Goal: Download file/media

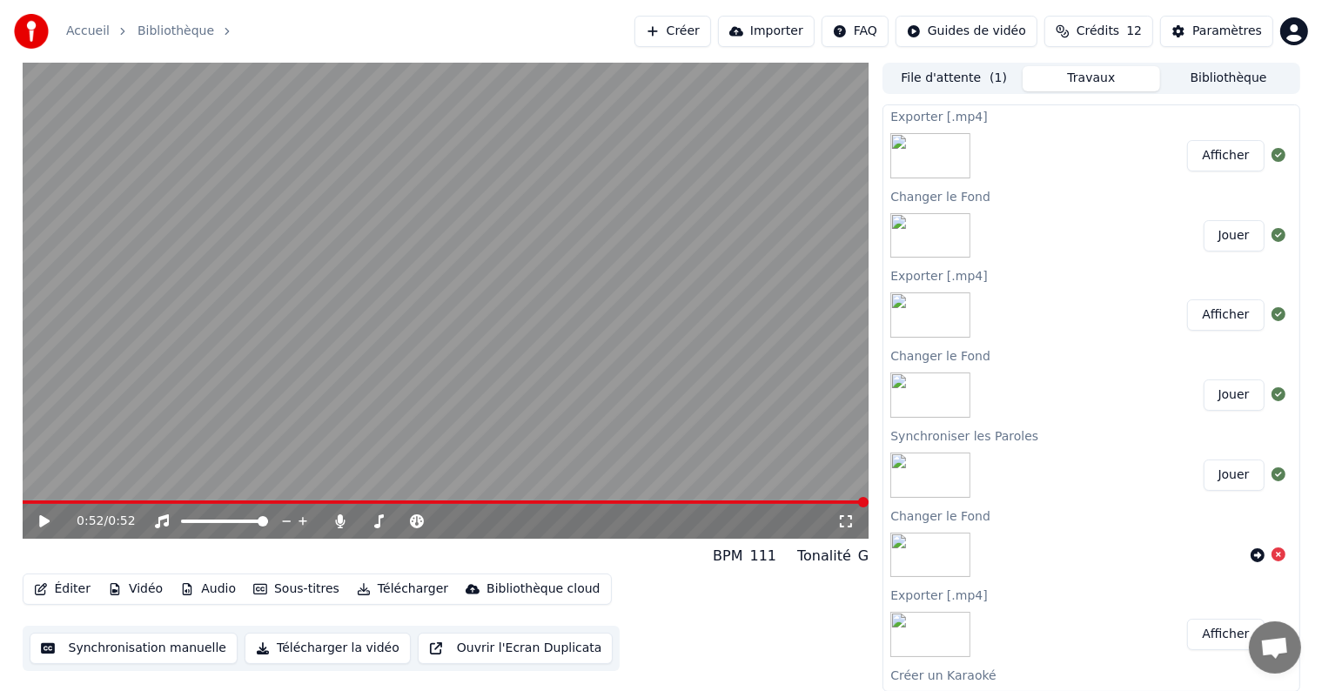
scroll to position [52, 0]
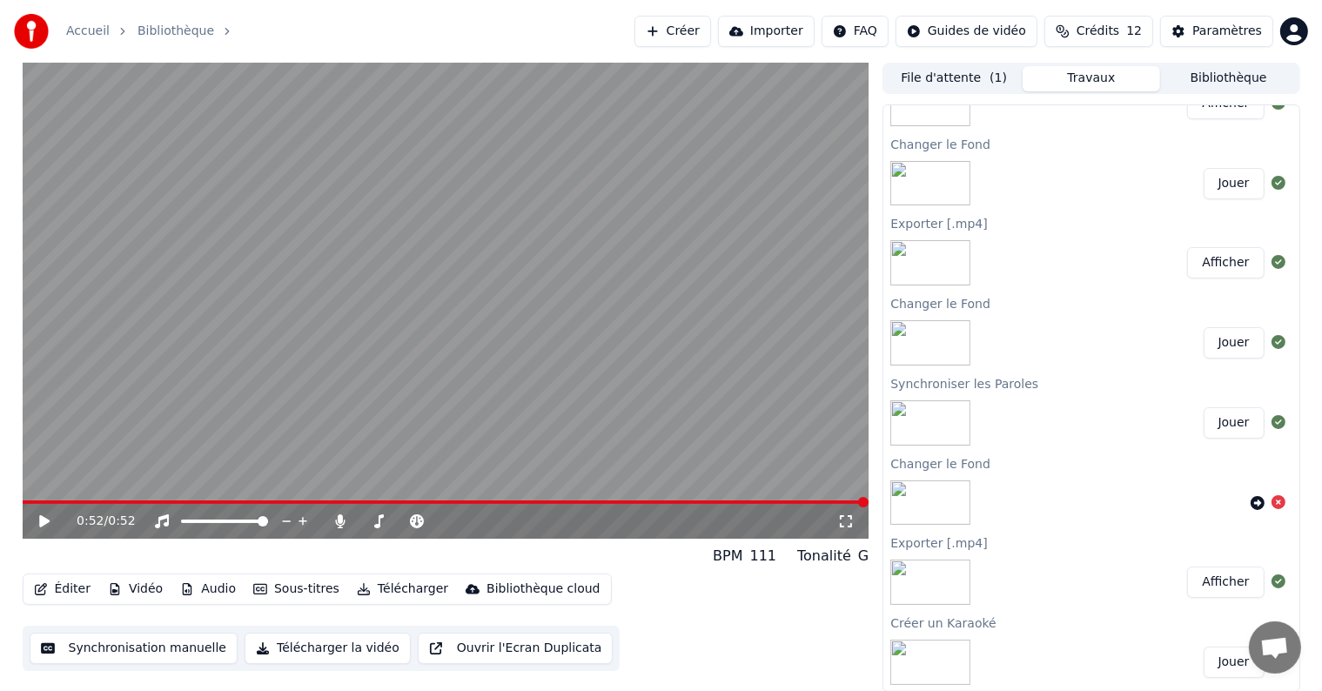
click at [1234, 73] on button "Bibliothèque" at bounding box center [1229, 78] width 138 height 25
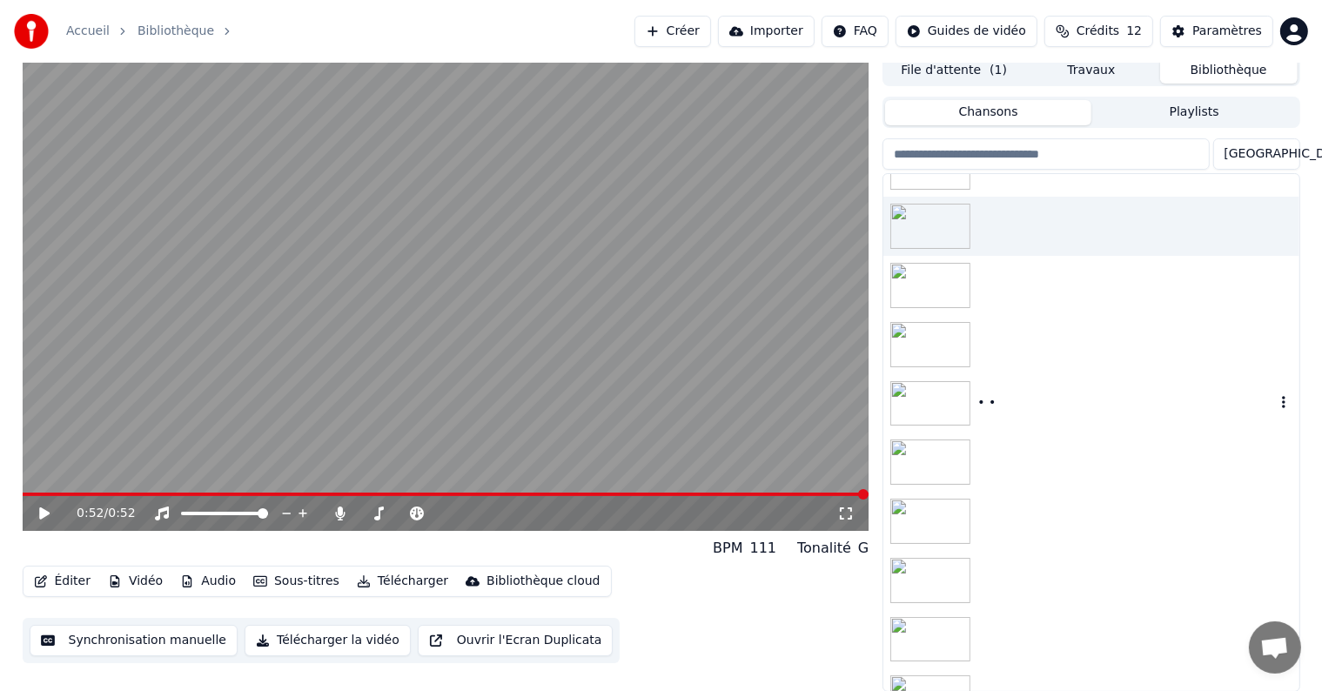
scroll to position [136, 0]
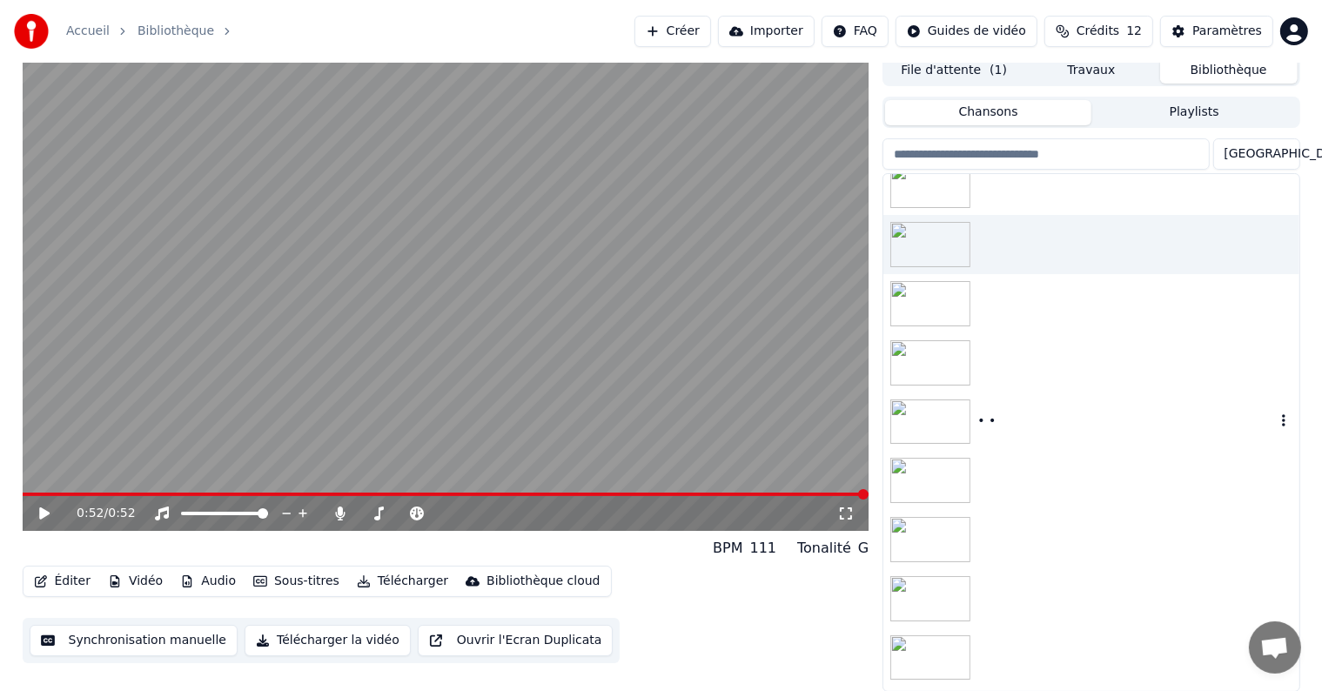
click at [935, 421] on img at bounding box center [930, 421] width 80 height 45
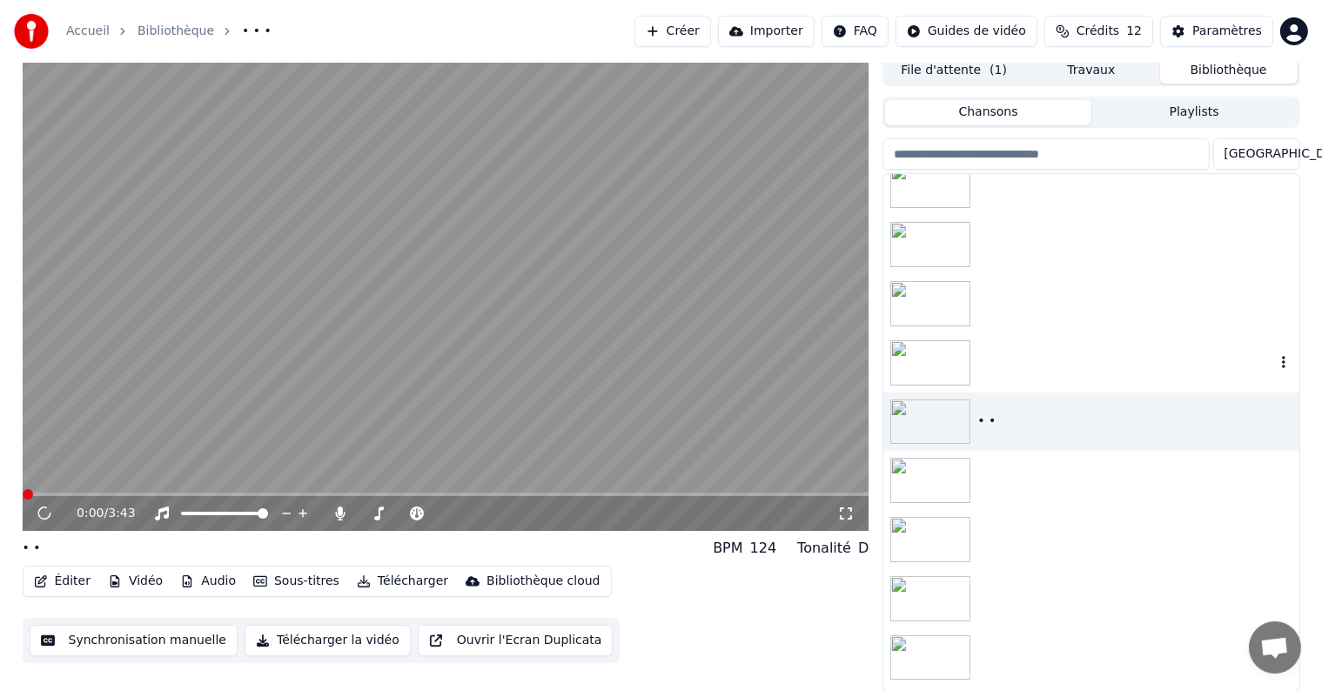
click at [937, 376] on img at bounding box center [930, 362] width 80 height 45
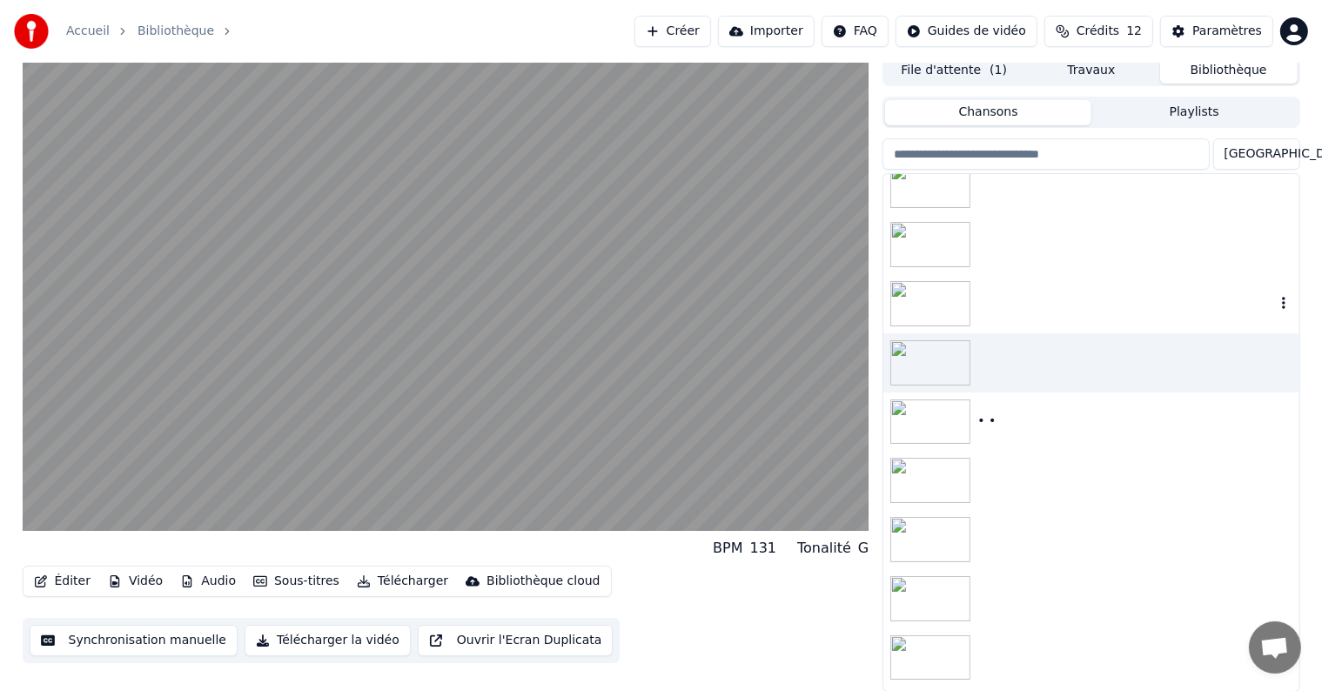
click at [923, 304] on img at bounding box center [930, 303] width 80 height 45
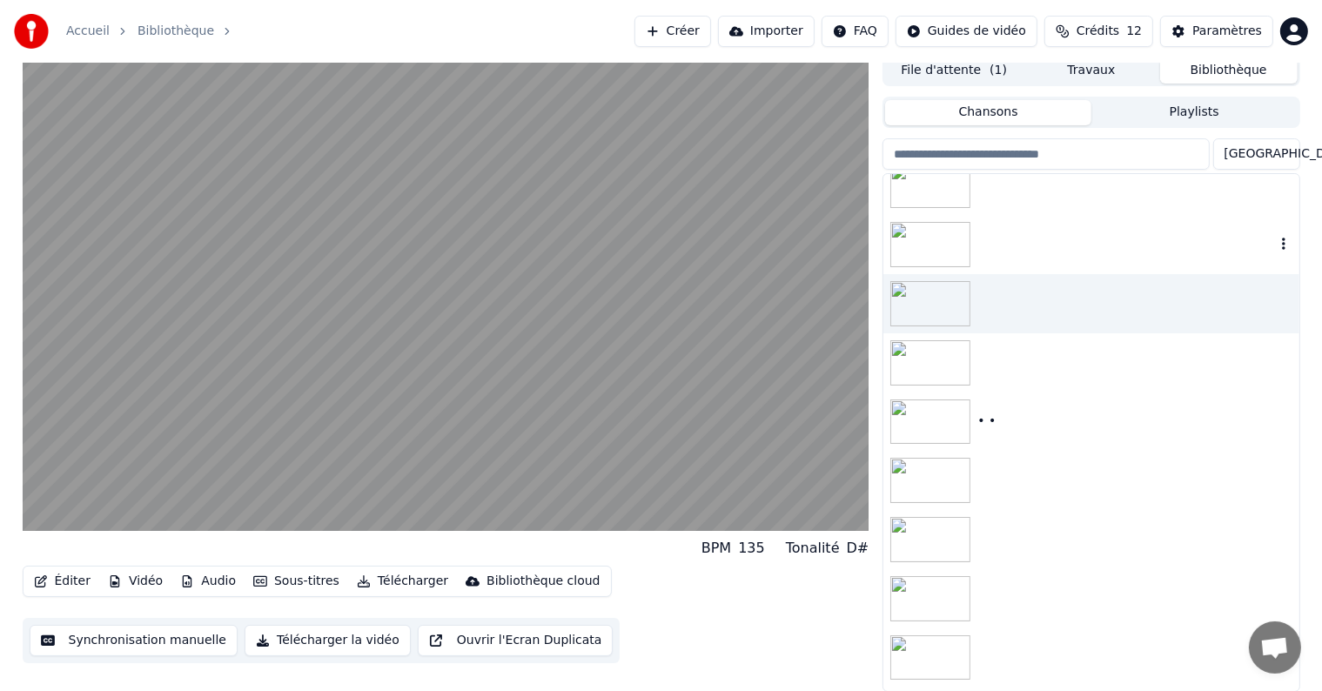
click at [925, 244] on img at bounding box center [930, 244] width 80 height 45
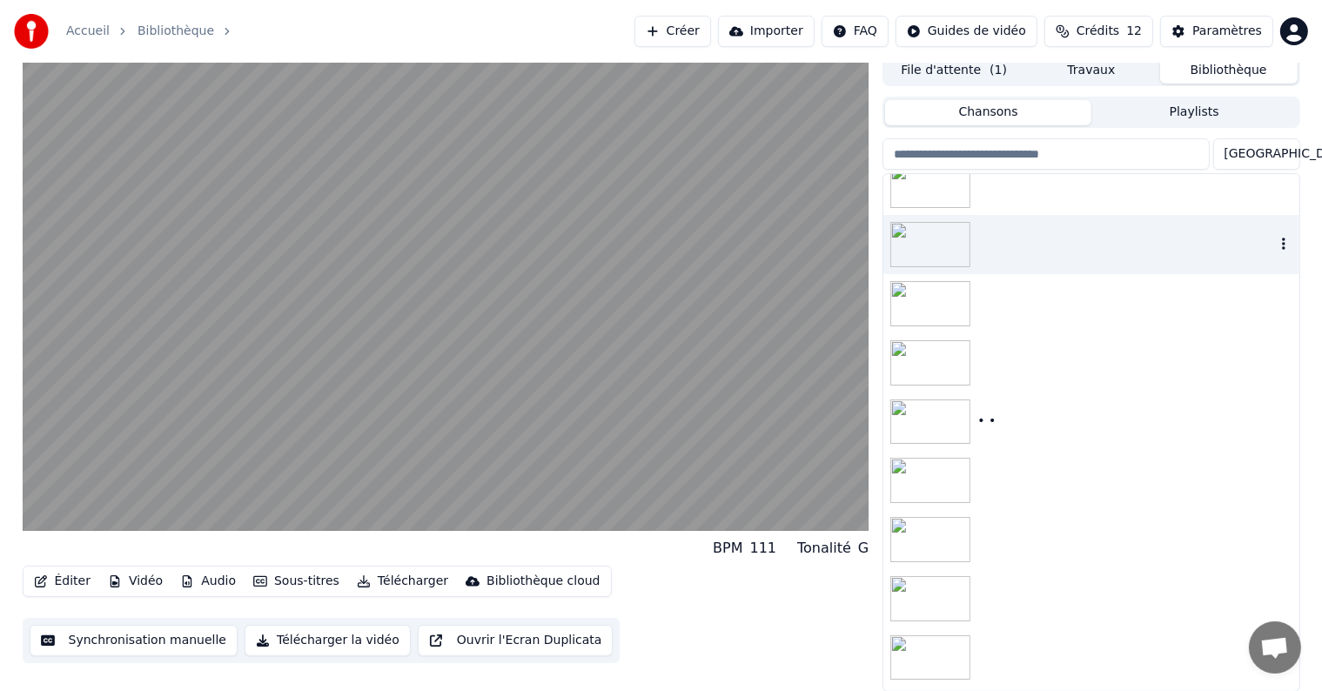
click at [930, 212] on div at bounding box center [1090, 186] width 415 height 59
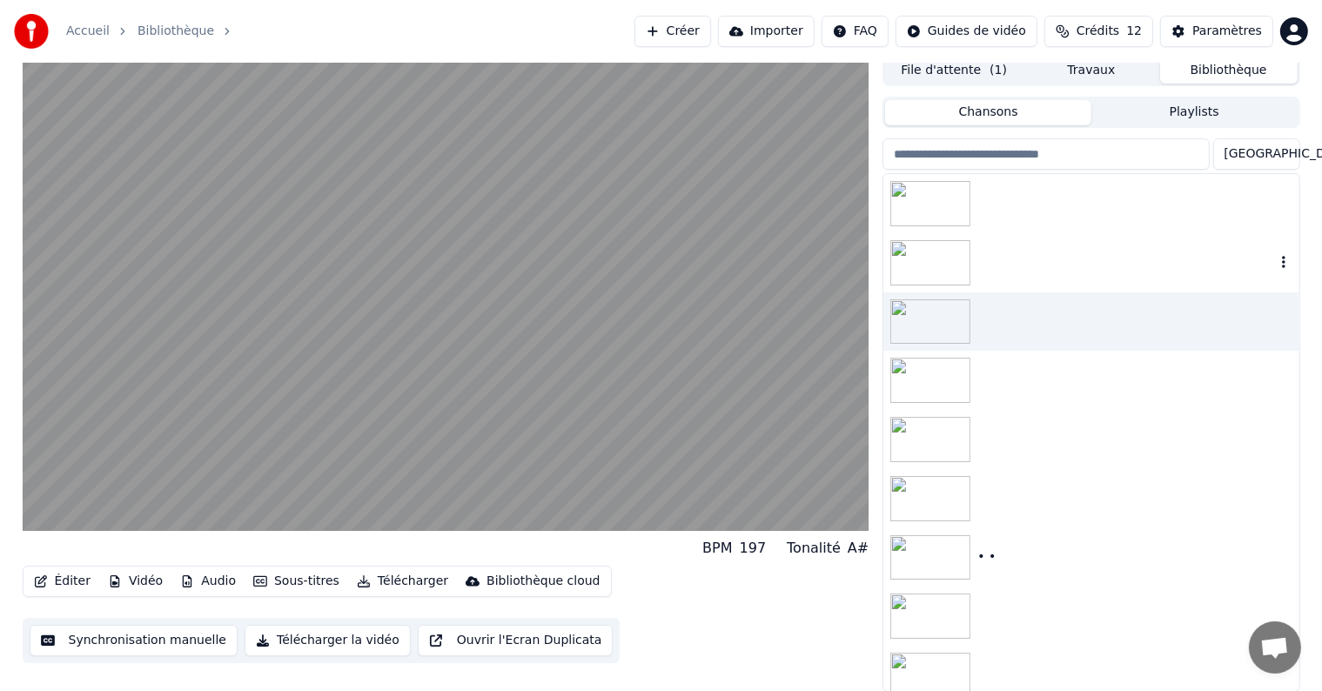
click at [933, 271] on img at bounding box center [930, 262] width 80 height 45
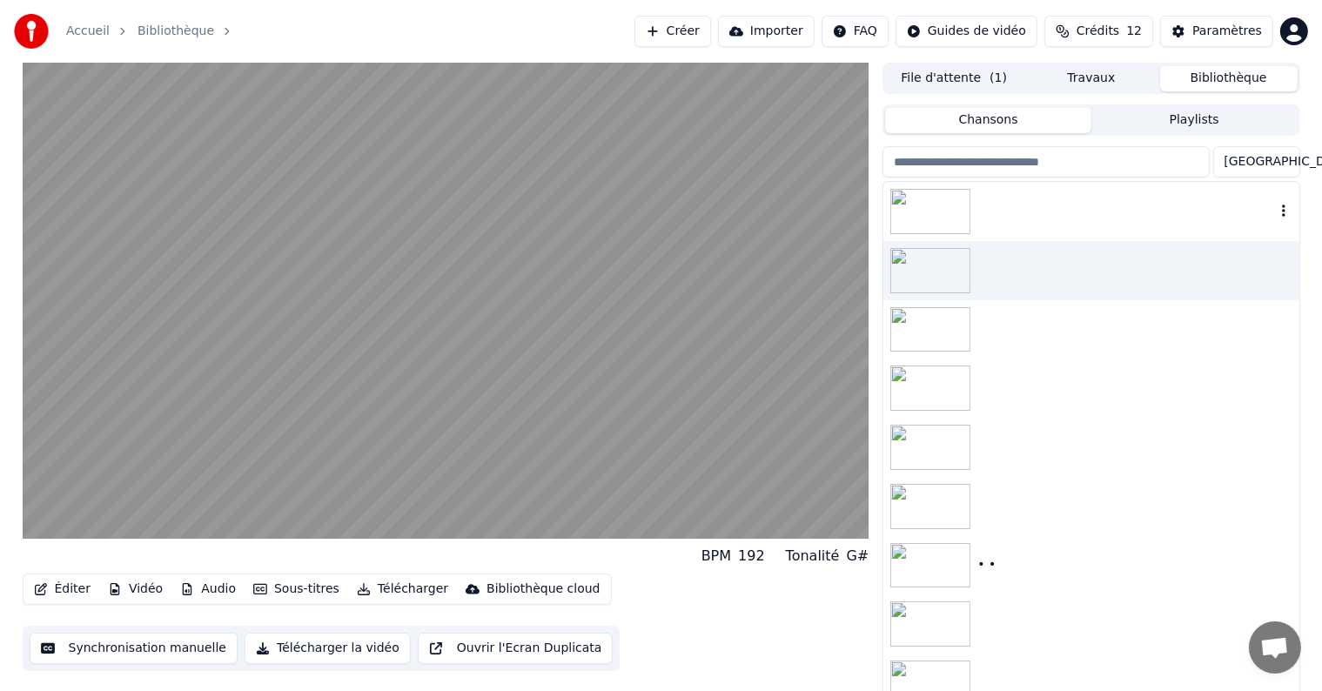
click at [930, 231] on img at bounding box center [930, 211] width 80 height 45
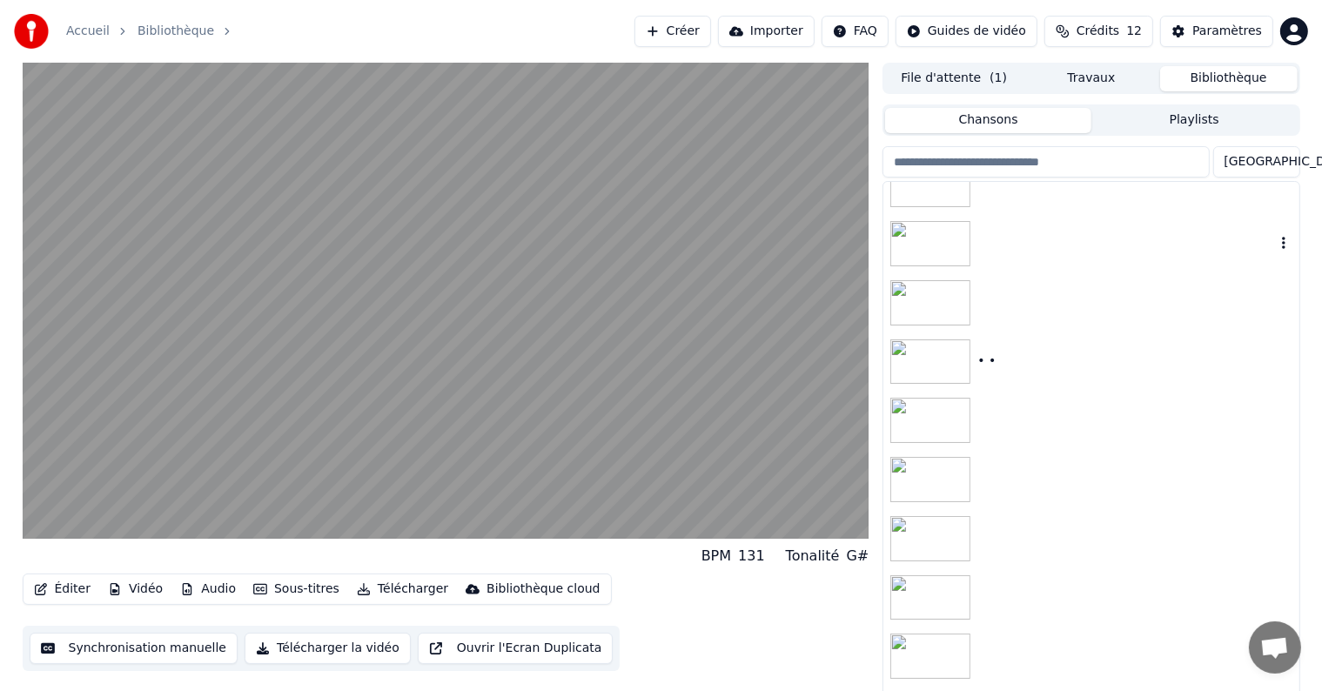
scroll to position [368, 0]
click at [958, 667] on img at bounding box center [930, 669] width 80 height 45
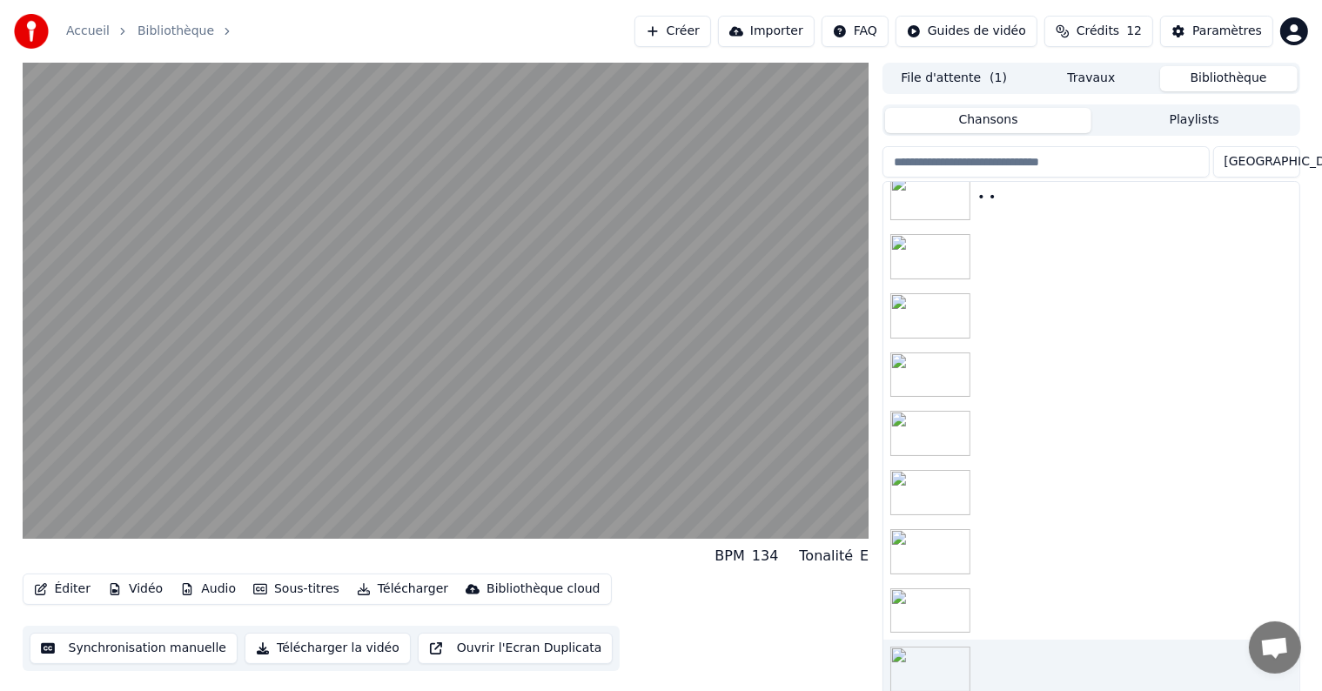
click at [149, 589] on button "Vidéo" at bounding box center [135, 589] width 69 height 24
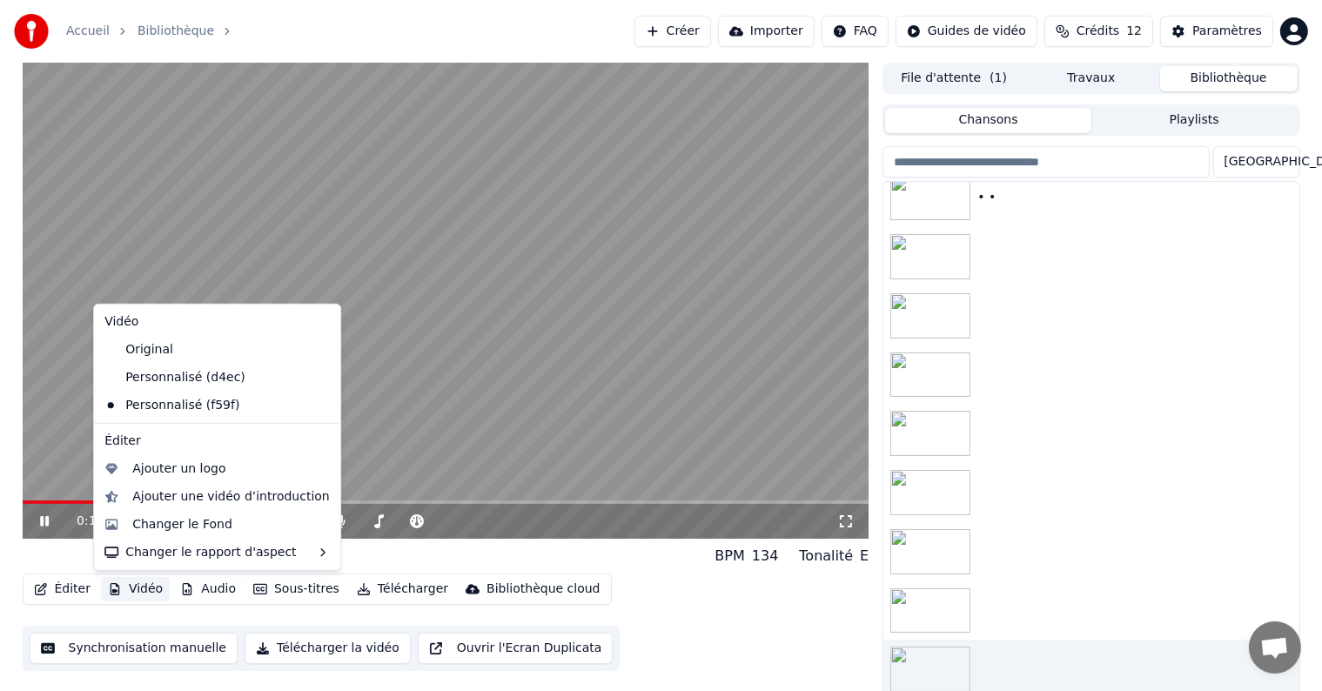
click at [47, 521] on icon at bounding box center [44, 521] width 9 height 10
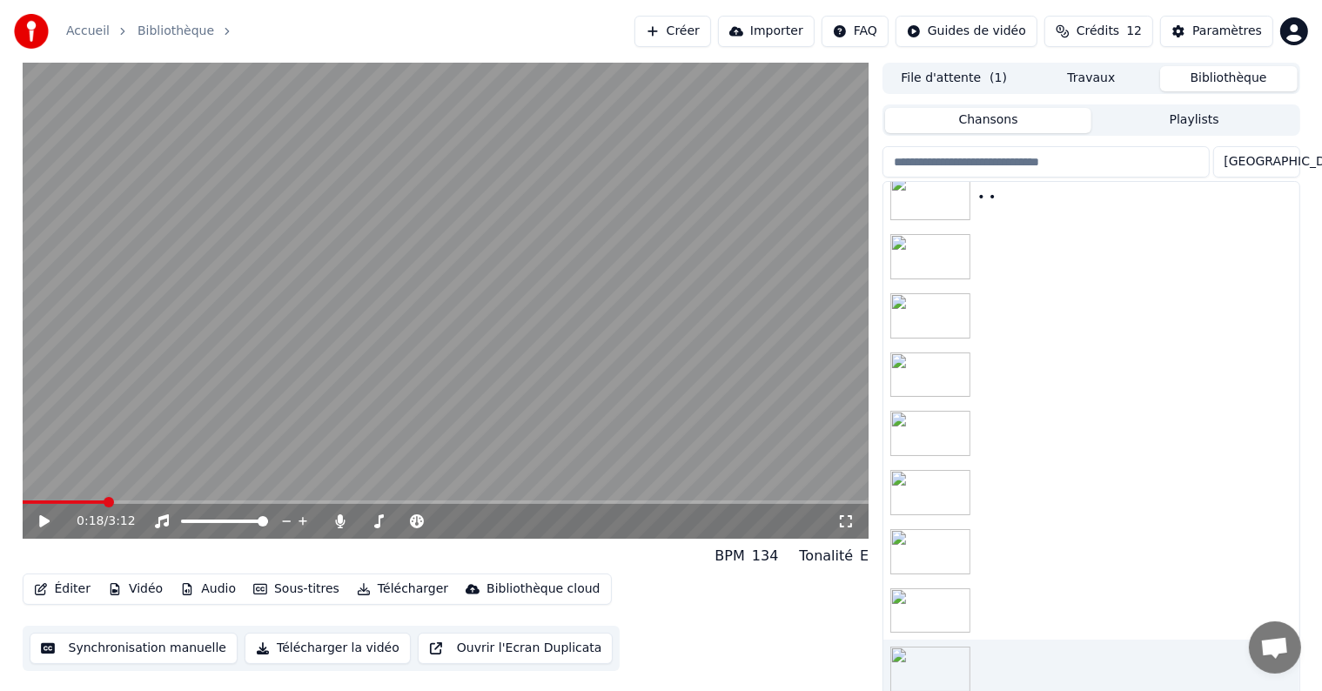
click at [143, 584] on button "Vidéo" at bounding box center [135, 589] width 69 height 24
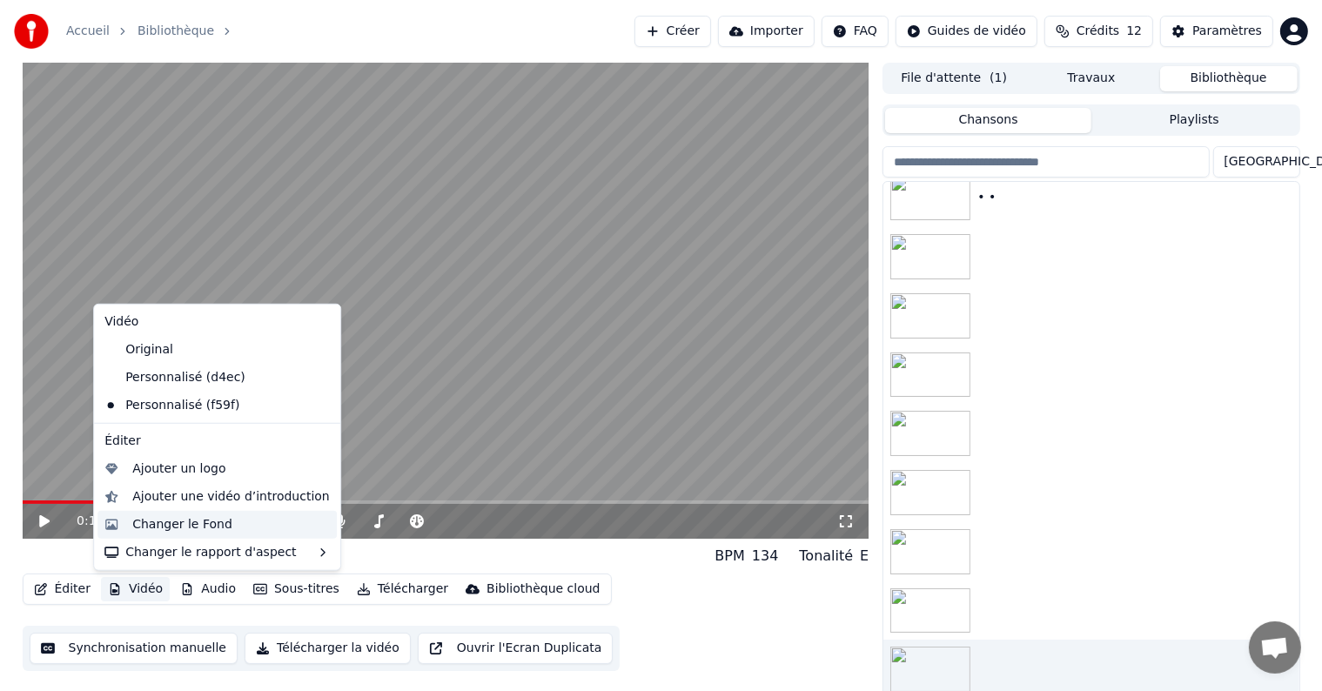
click at [164, 516] on div "Changer le Fond" at bounding box center [182, 524] width 100 height 17
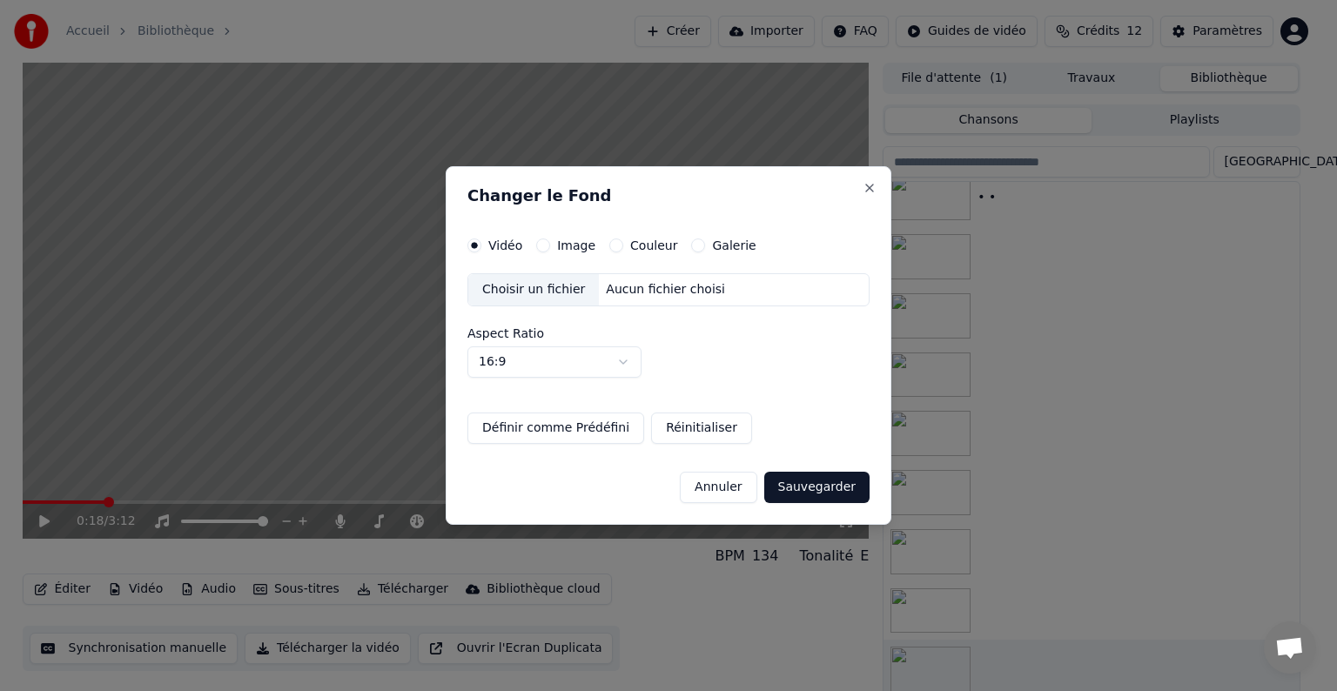
click at [528, 292] on div "Choisir un fichier" at bounding box center [533, 289] width 131 height 31
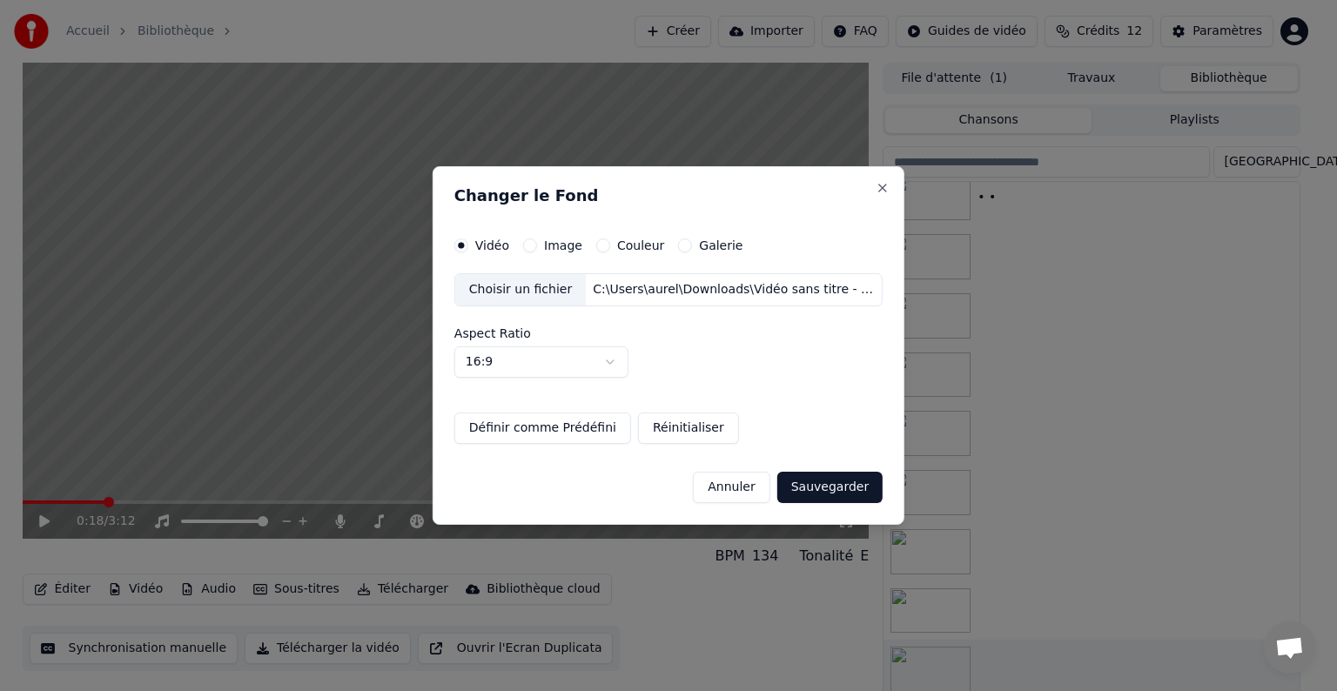
click at [829, 492] on button "Sauvegarder" at bounding box center [829, 487] width 105 height 31
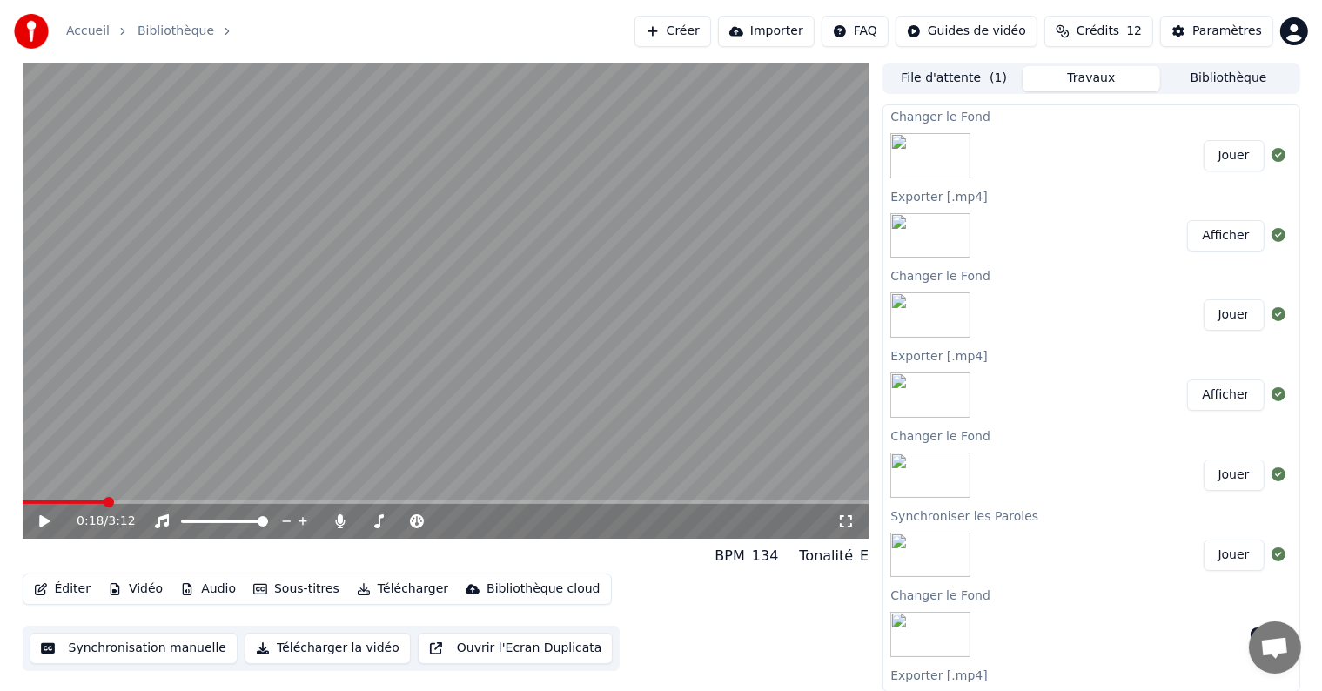
click at [1229, 153] on button "Jouer" at bounding box center [1234, 155] width 61 height 31
click at [345, 519] on icon at bounding box center [340, 521] width 17 height 14
click at [38, 519] on icon at bounding box center [57, 521] width 41 height 14
click at [50, 515] on icon at bounding box center [57, 521] width 41 height 14
click at [42, 520] on icon at bounding box center [44, 521] width 10 height 12
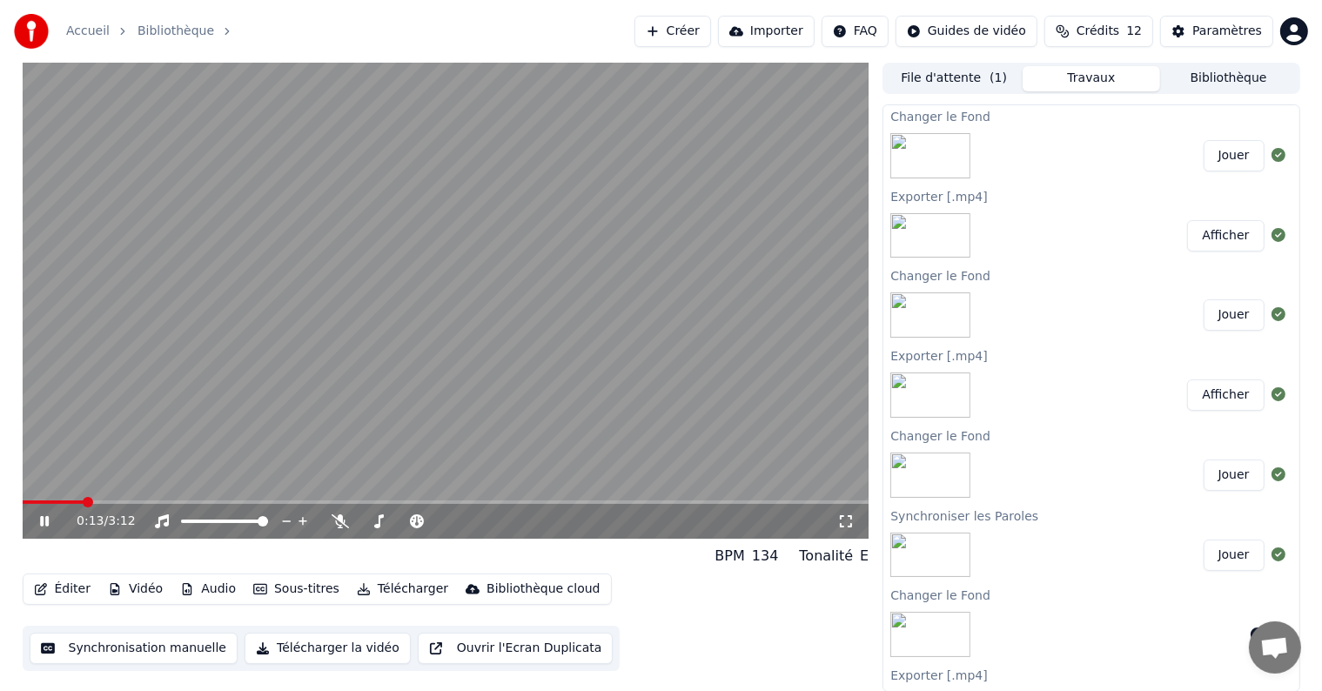
click at [237, 500] on video at bounding box center [446, 301] width 847 height 476
click at [141, 505] on span at bounding box center [136, 502] width 10 height 10
click at [224, 505] on span at bounding box center [218, 502] width 10 height 10
drag, startPoint x: 228, startPoint y: 505, endPoint x: 207, endPoint y: 505, distance: 20.9
click at [211, 505] on div "0:49 / 3:12" at bounding box center [446, 521] width 847 height 35
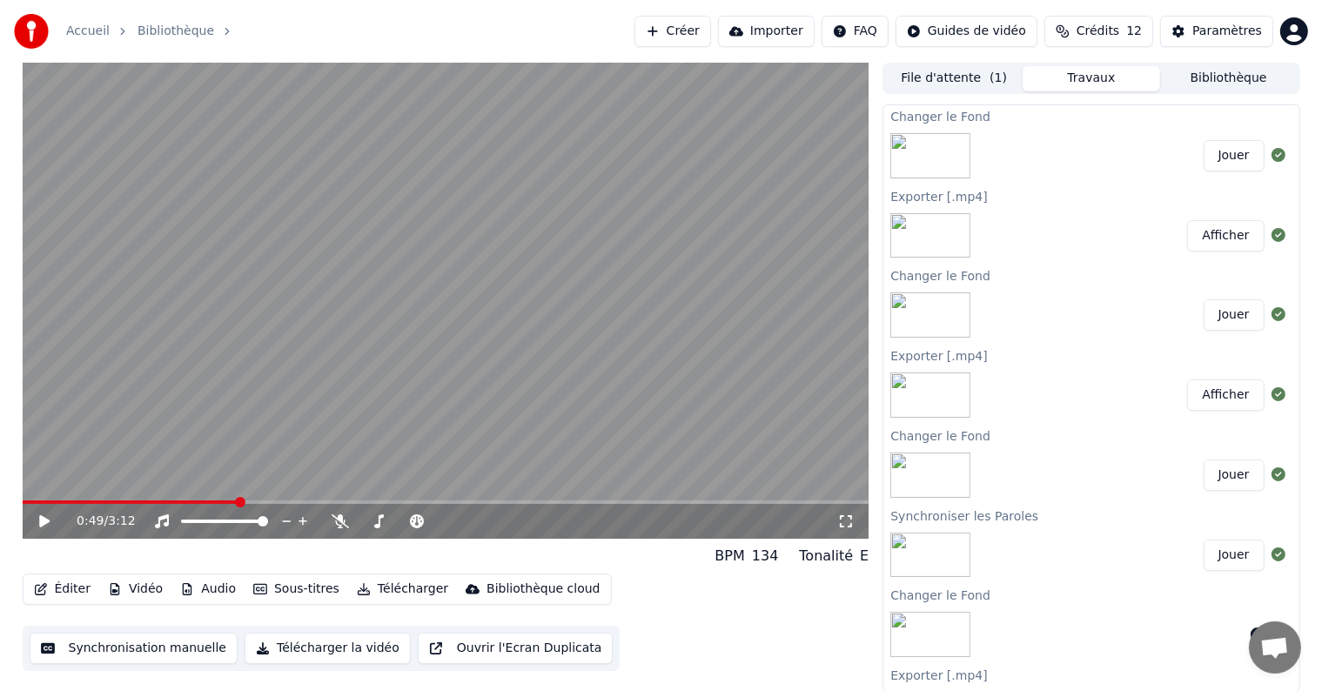
click at [202, 500] on video at bounding box center [446, 301] width 847 height 476
click at [195, 499] on video at bounding box center [446, 301] width 847 height 476
click at [169, 507] on div "0:50 / 3:12" at bounding box center [446, 521] width 847 height 35
click at [133, 505] on div "0:52 / 3:12" at bounding box center [446, 521] width 847 height 35
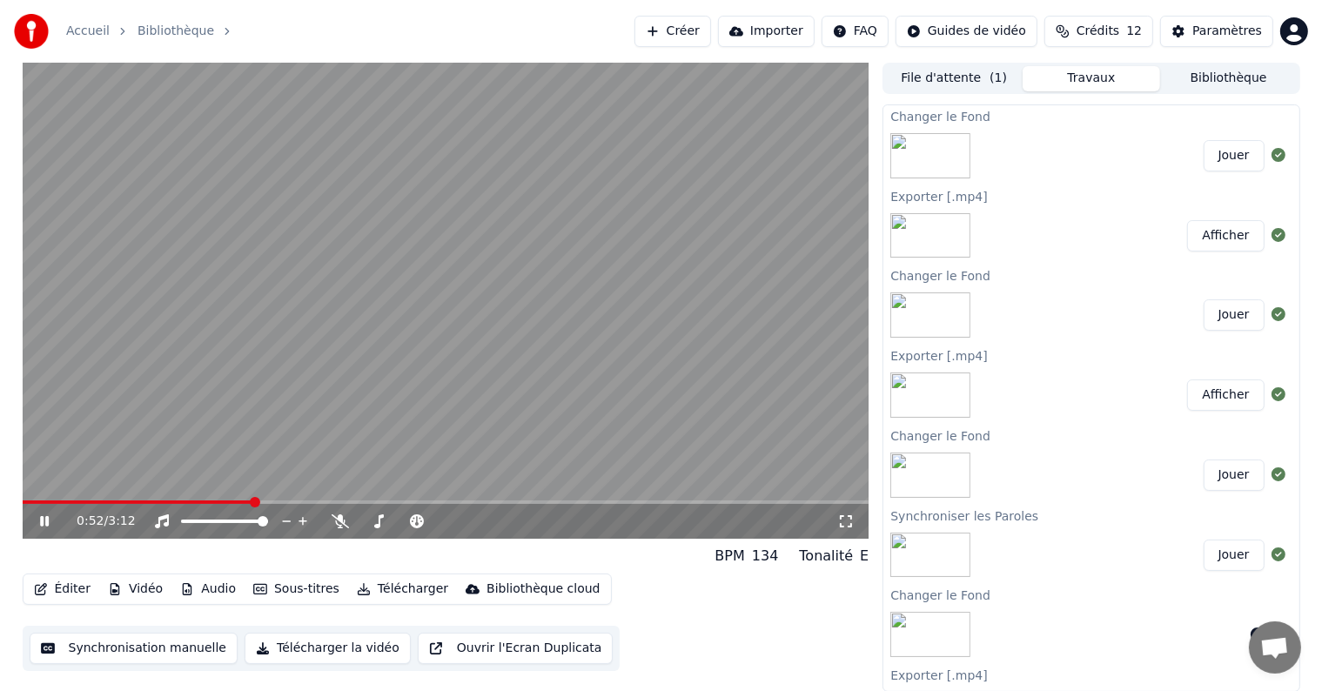
click at [143, 498] on video at bounding box center [446, 301] width 847 height 476
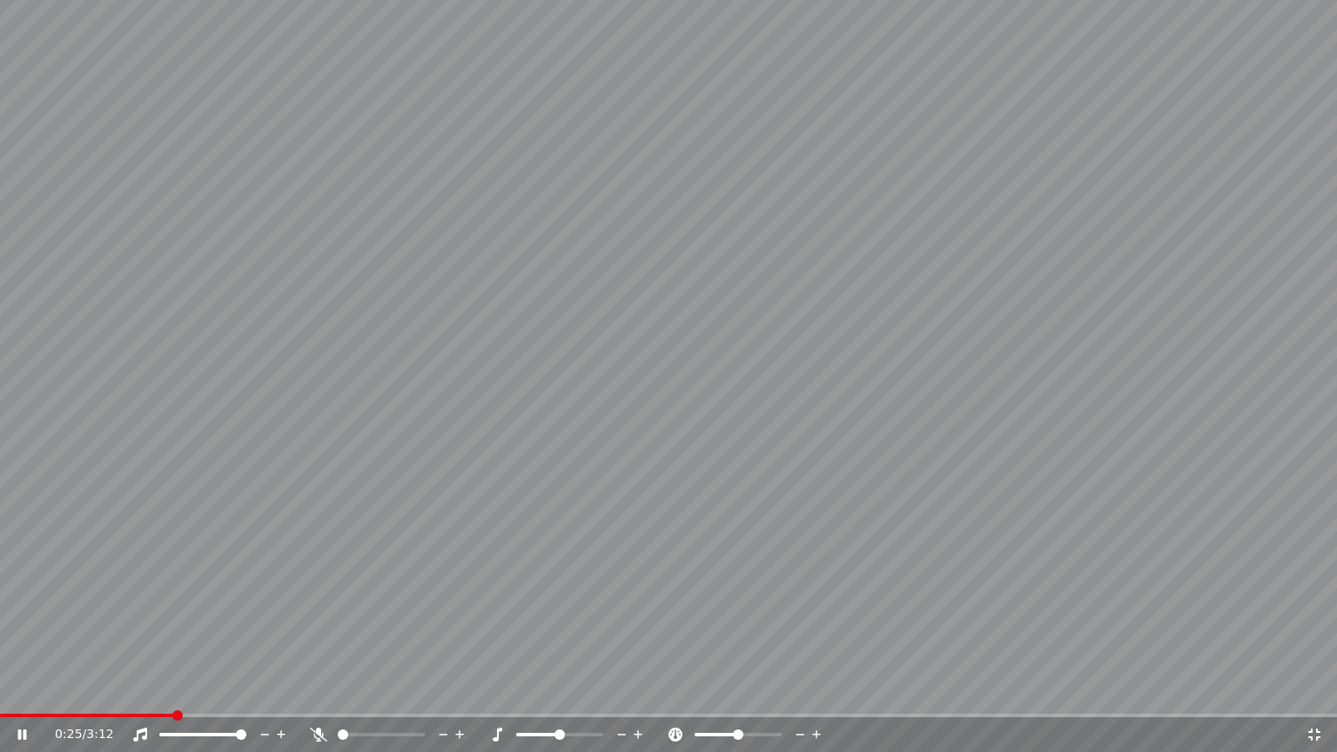
click at [172, 690] on span at bounding box center [87, 715] width 174 height 3
click at [279, 690] on video at bounding box center [668, 376] width 1337 height 752
click at [269, 690] on video at bounding box center [668, 376] width 1337 height 752
click at [258, 690] on span at bounding box center [164, 715] width 328 height 3
click at [237, 690] on span at bounding box center [153, 715] width 306 height 3
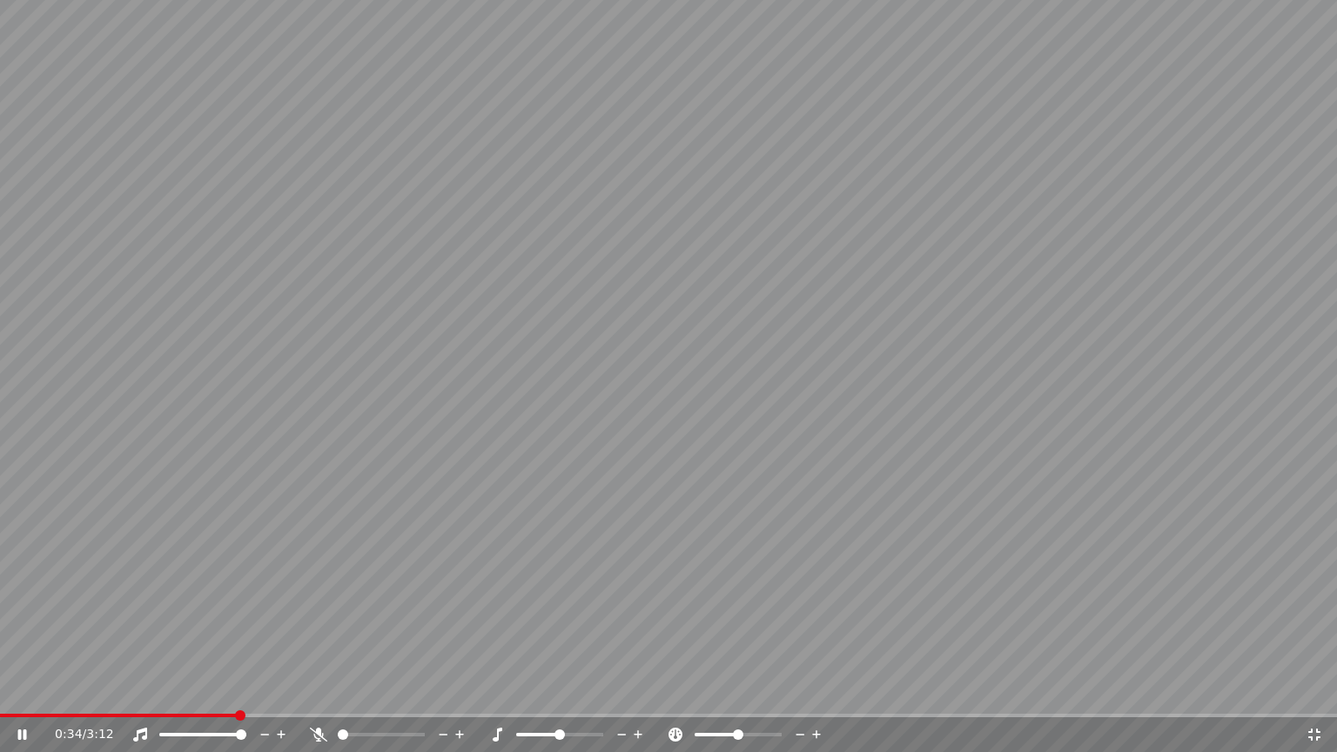
click at [237, 690] on span at bounding box center [240, 715] width 10 height 10
click at [247, 690] on span at bounding box center [668, 715] width 1337 height 3
click at [227, 690] on span at bounding box center [127, 715] width 254 height 3
click at [1308, 690] on icon at bounding box center [1314, 735] width 17 height 14
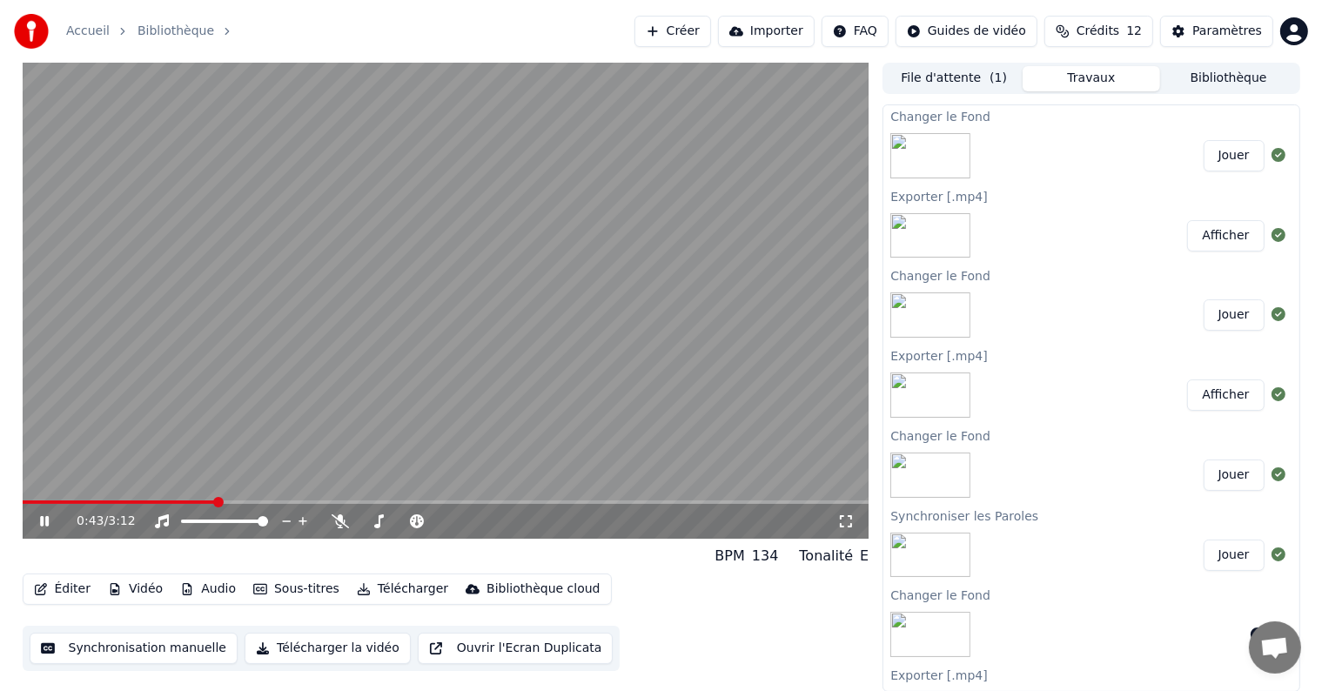
click at [39, 521] on icon at bounding box center [57, 521] width 41 height 14
click at [46, 518] on icon at bounding box center [57, 521] width 41 height 14
click at [332, 520] on icon at bounding box center [340, 521] width 17 height 14
click at [334, 520] on icon at bounding box center [340, 521] width 17 height 14
click at [44, 522] on icon at bounding box center [57, 521] width 41 height 14
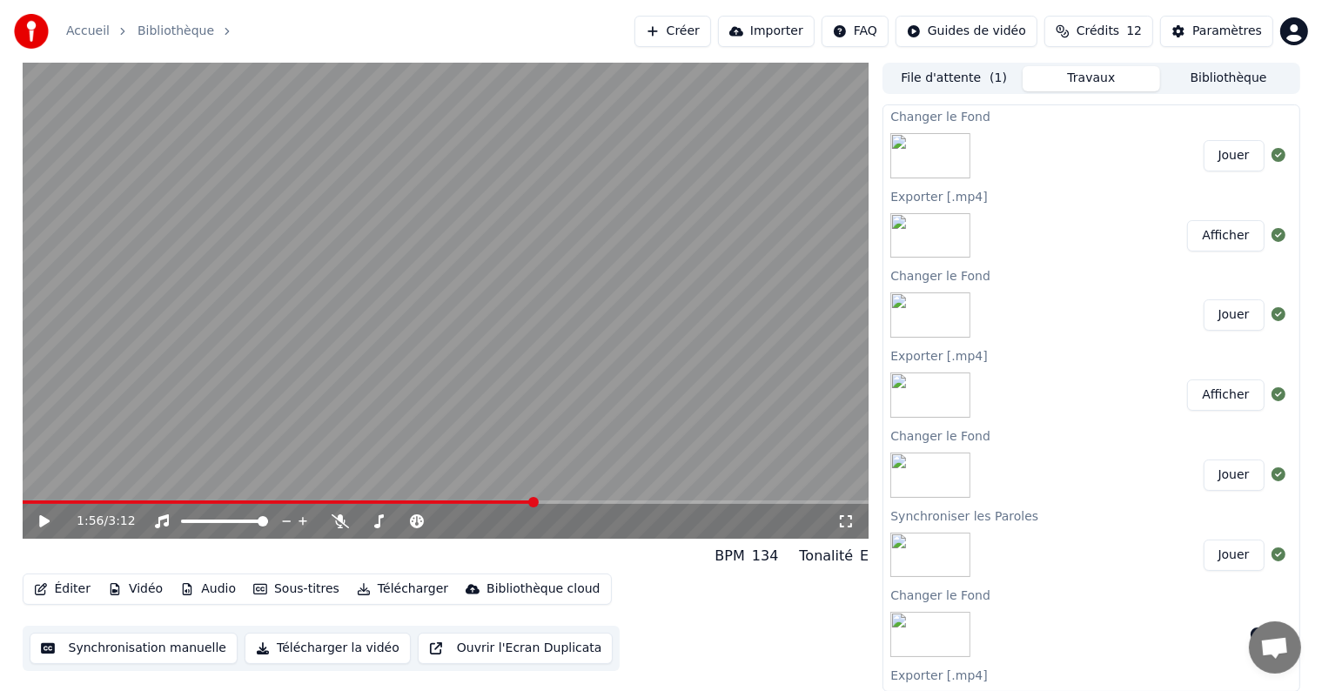
click at [150, 586] on button "Vidéo" at bounding box center [135, 589] width 69 height 24
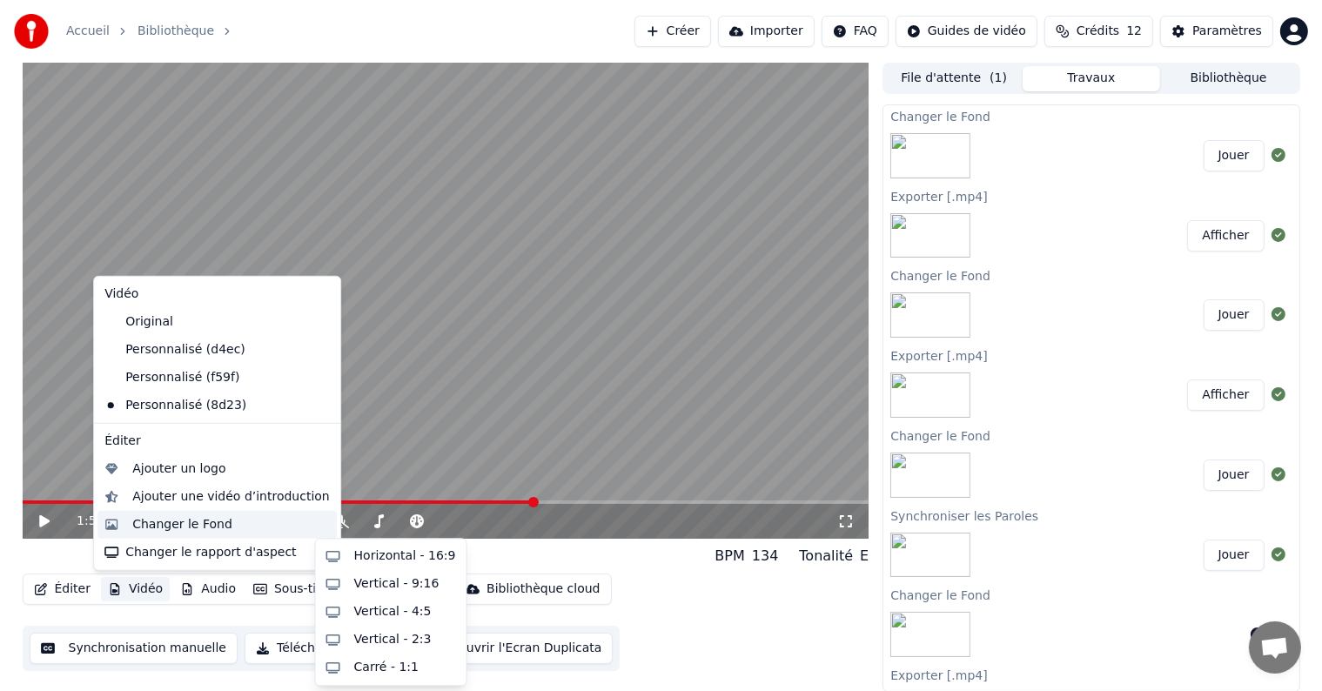
click at [172, 534] on div "Changer le Fond" at bounding box center [216, 525] width 239 height 28
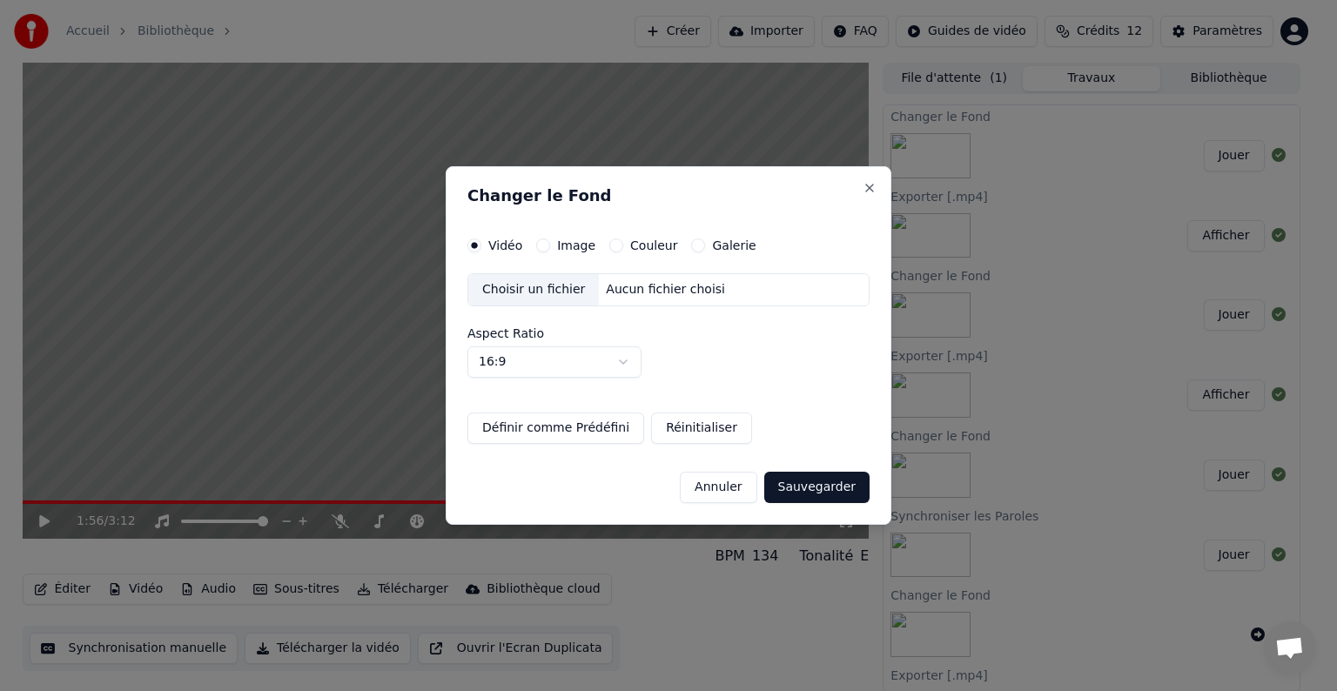
click at [552, 286] on div "Choisir un fichier" at bounding box center [533, 289] width 131 height 31
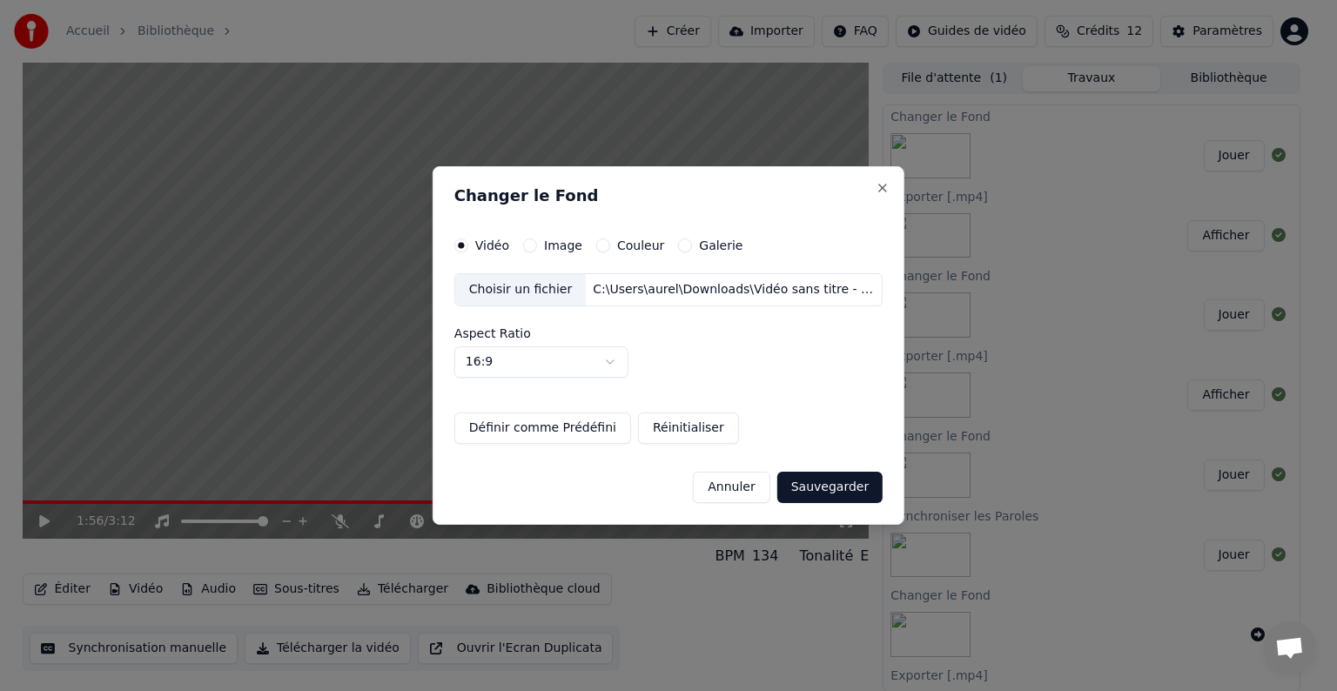
click at [622, 352] on body "Accueil Bibliothèque Créer Importer FAQ Guides de vidéo Crédits 12 Paramètres 1…" at bounding box center [661, 345] width 1322 height 691
click at [805, 486] on button "Sauvegarder" at bounding box center [829, 487] width 105 height 31
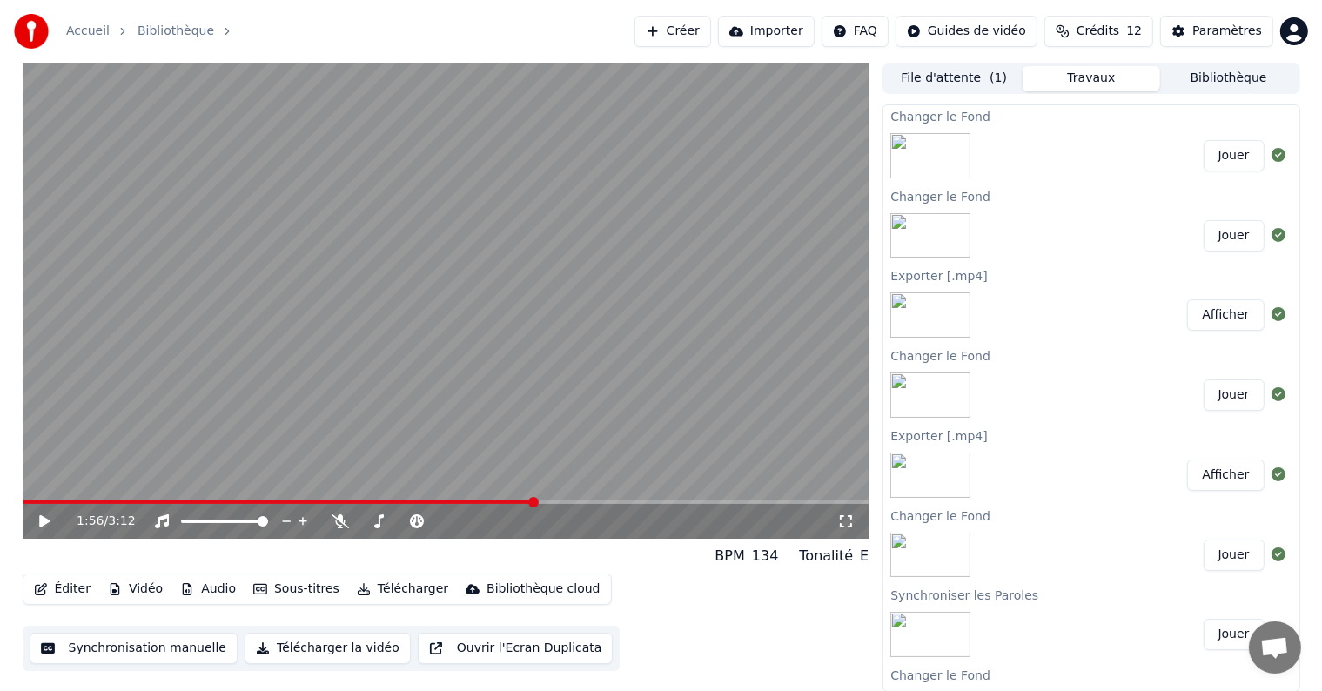
click at [1225, 162] on button "Jouer" at bounding box center [1234, 155] width 61 height 31
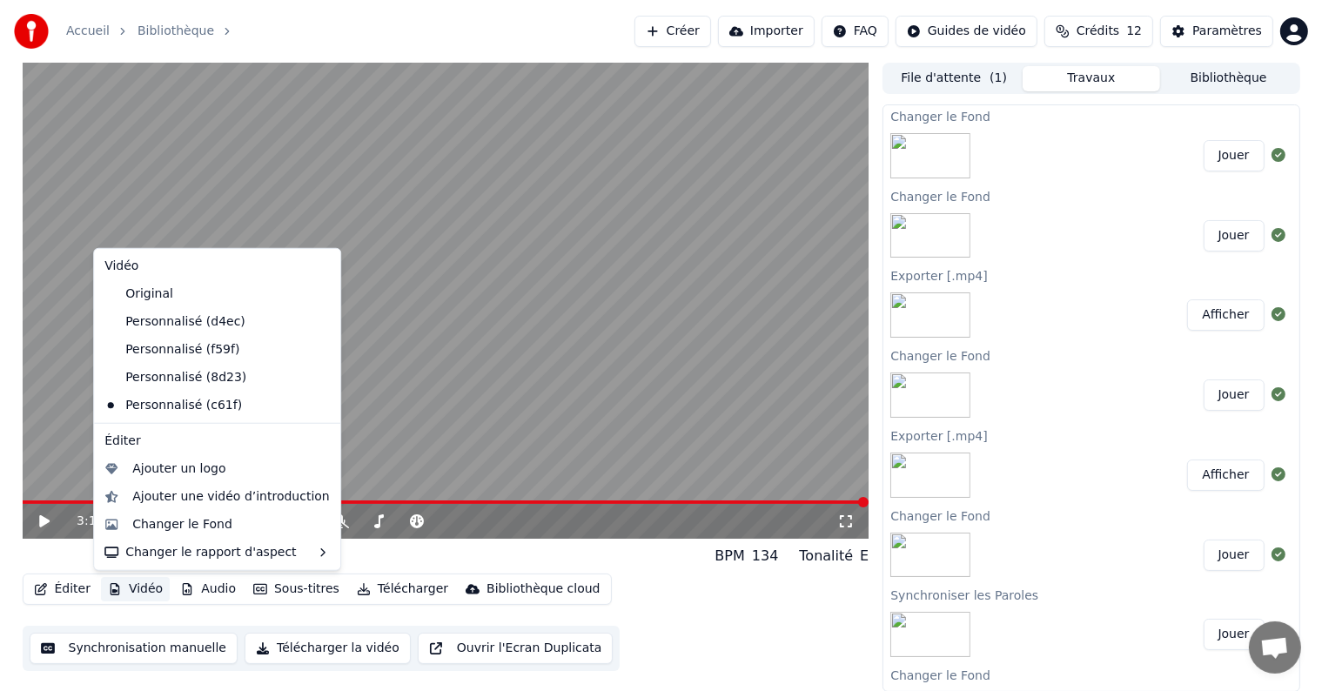
click at [130, 592] on button "Vidéo" at bounding box center [135, 589] width 69 height 24
click at [158, 517] on div "Changer le Fond" at bounding box center [182, 524] width 100 height 17
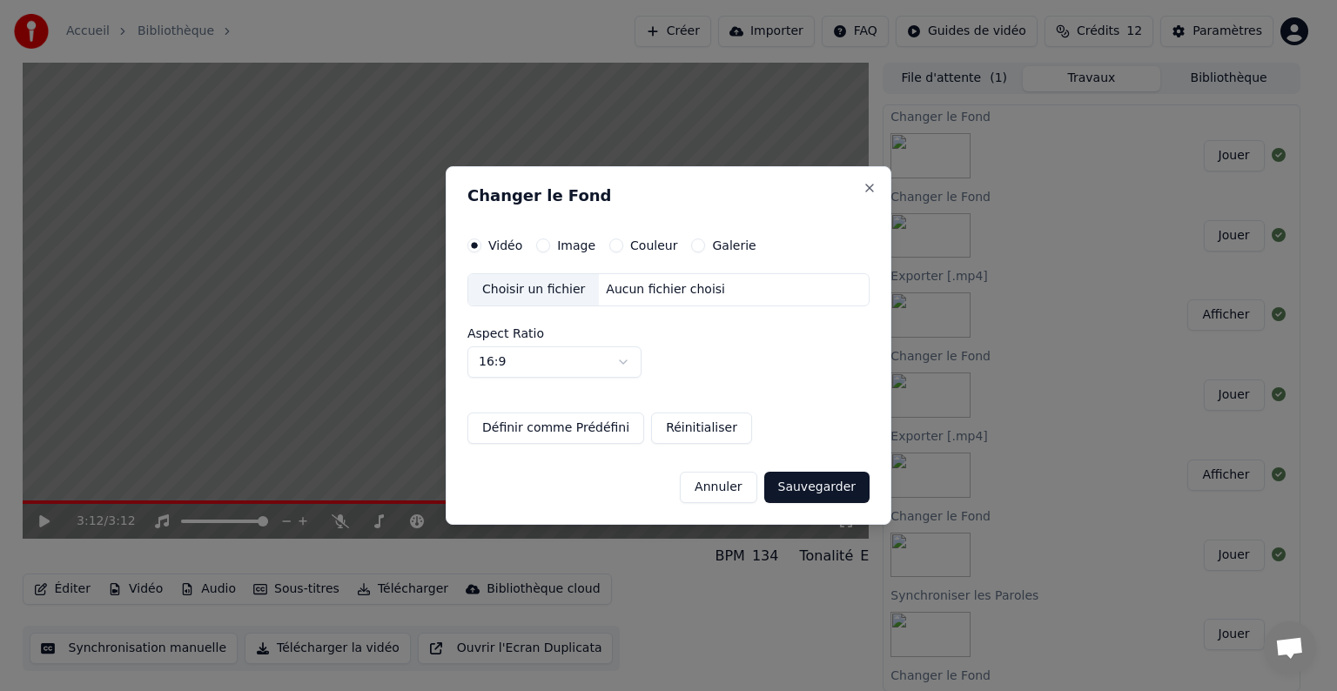
click at [540, 301] on div "Choisir un fichier" at bounding box center [533, 289] width 131 height 31
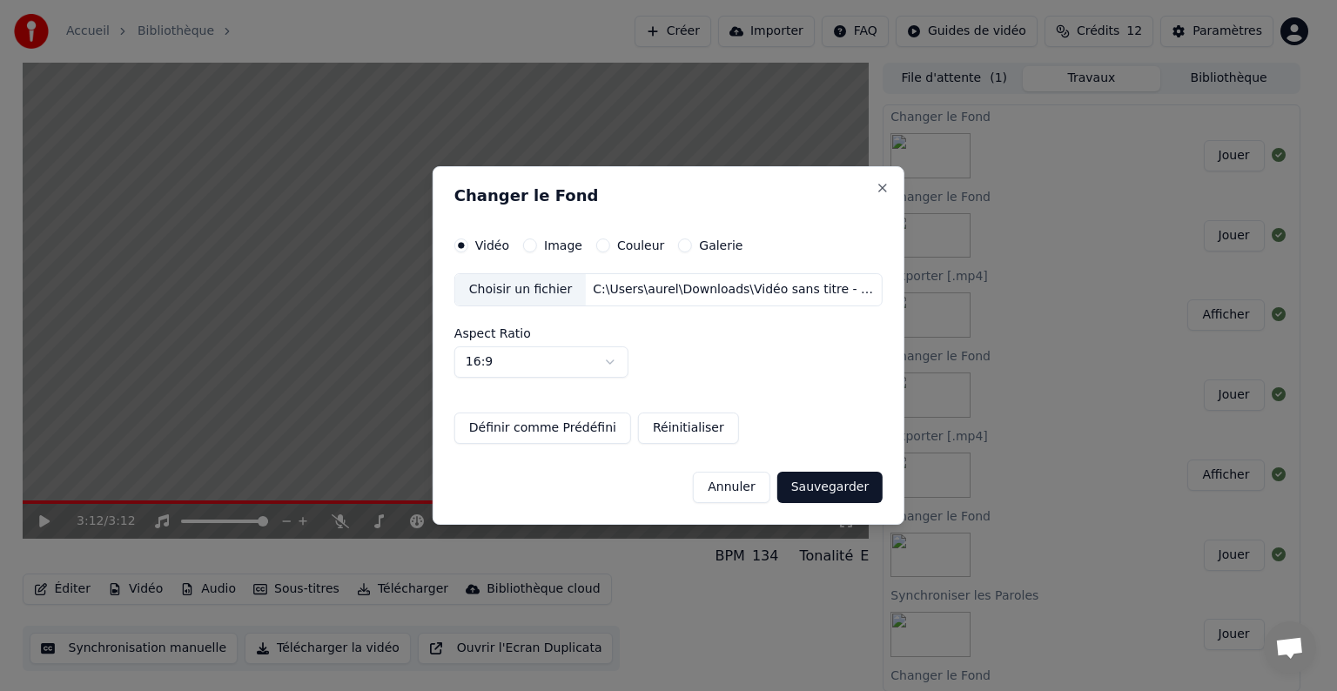
click at [832, 491] on button "Sauvegarder" at bounding box center [829, 487] width 105 height 31
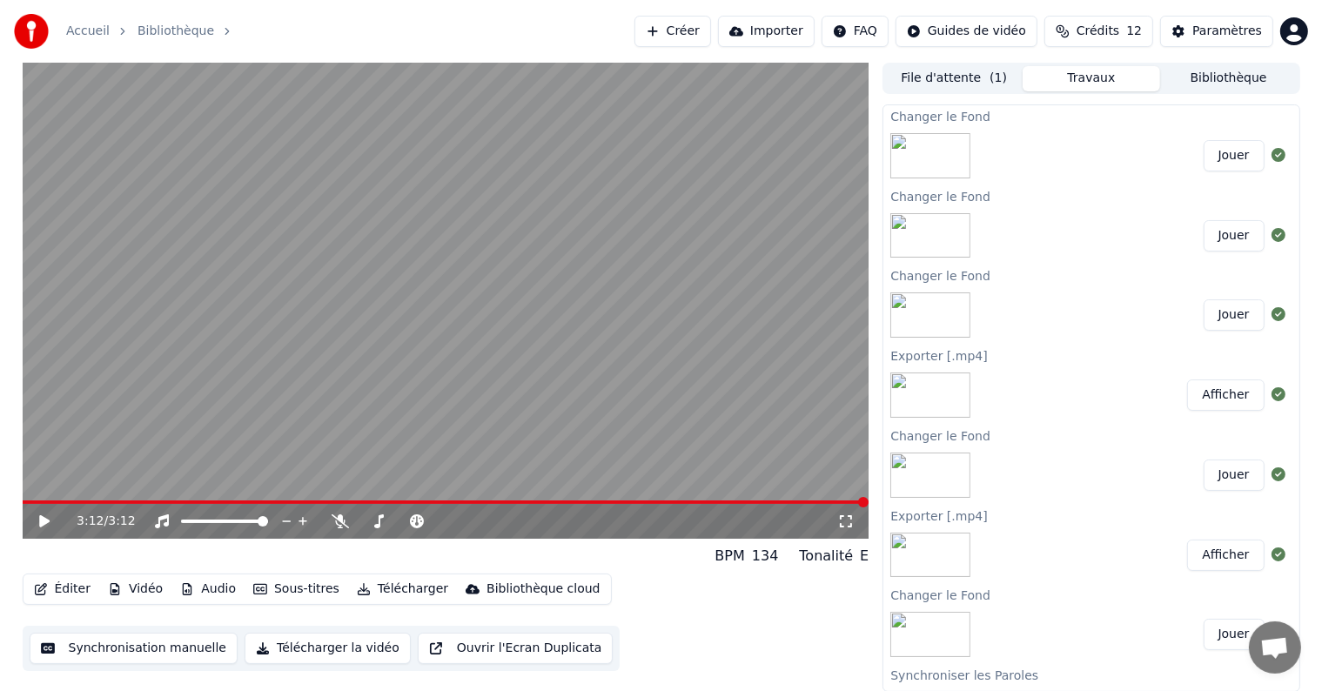
click at [1206, 164] on button "Jouer" at bounding box center [1234, 155] width 61 height 31
click at [394, 593] on button "Télécharger" at bounding box center [402, 589] width 105 height 24
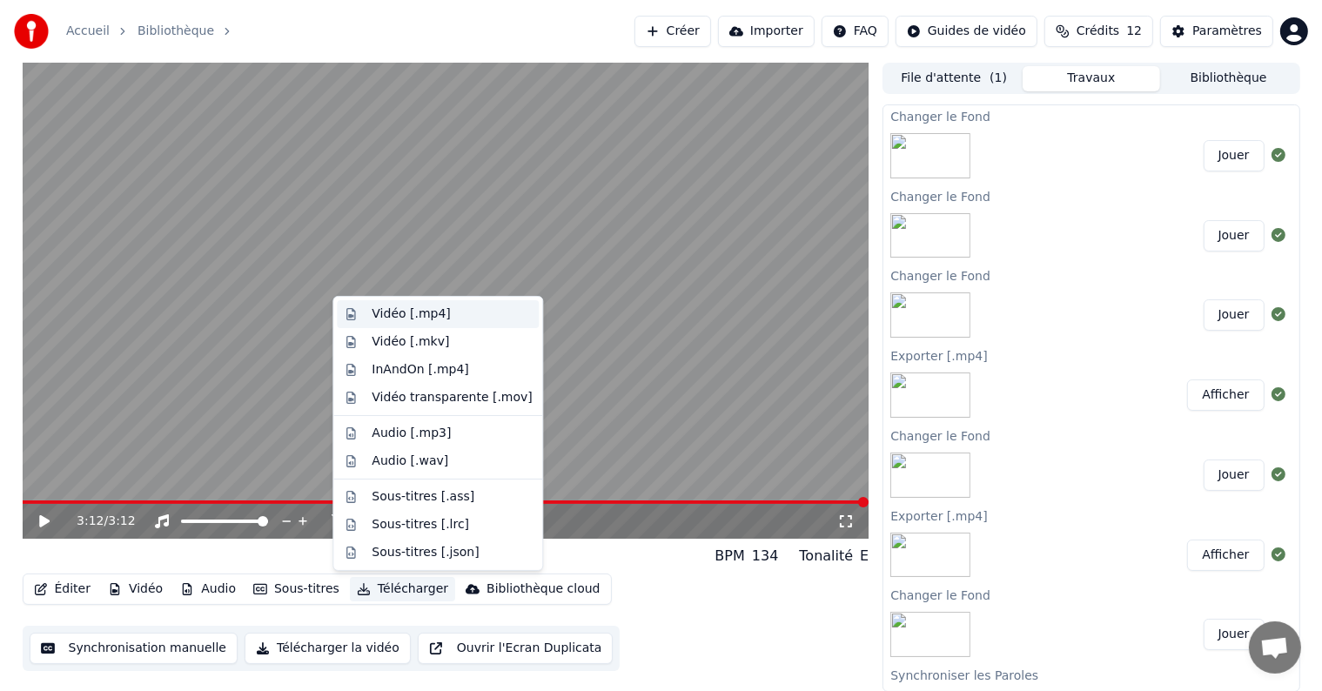
click at [454, 310] on div "Vidéo [.mp4]" at bounding box center [452, 313] width 160 height 17
